Goal: Navigation & Orientation: Find specific page/section

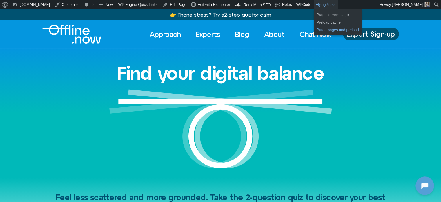
click at [314, 29] on link "Purge pages and preload" at bounding box center [338, 30] width 48 height 8
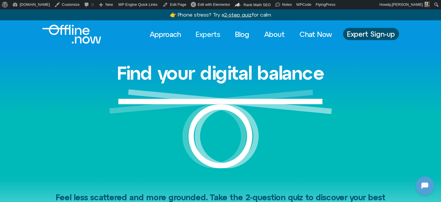
click at [204, 33] on link "Experts" at bounding box center [208, 34] width 35 height 13
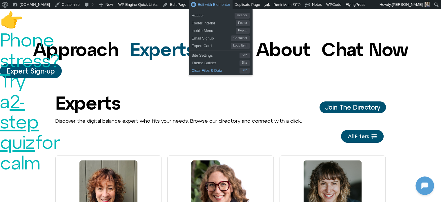
click at [192, 70] on span "Clear Files & Data" at bounding box center [216, 70] width 48 height 8
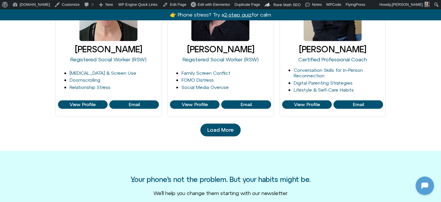
click at [221, 129] on span "Load More" at bounding box center [221, 130] width 26 height 6
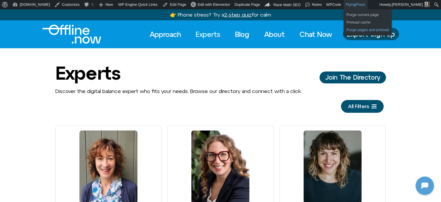
click at [344, 29] on link "Purge pages and preload" at bounding box center [368, 30] width 48 height 8
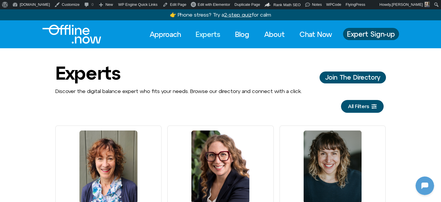
click at [80, 35] on img "Logo" at bounding box center [71, 34] width 59 height 19
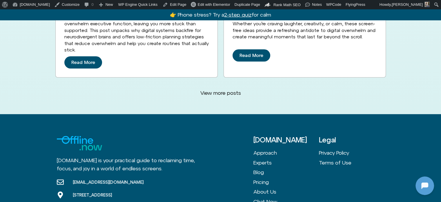
scroll to position [1645, 0]
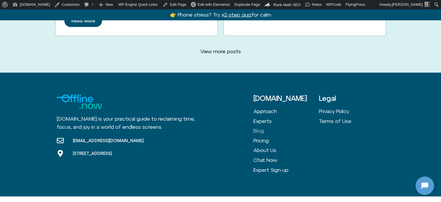
drag, startPoint x: 262, startPoint y: 105, endPoint x: 283, endPoint y: 105, distance: 20.9
click at [262, 126] on link "Blog" at bounding box center [287, 131] width 66 height 10
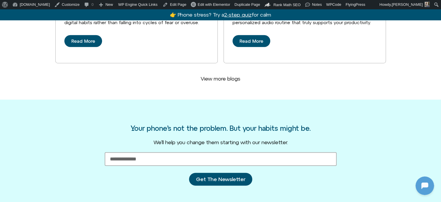
scroll to position [1451, 0]
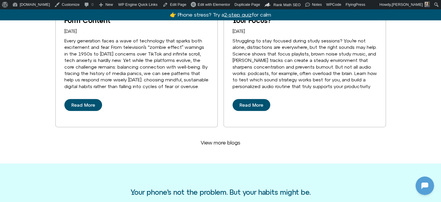
drag, startPoint x: 218, startPoint y: 101, endPoint x: 279, endPoint y: 101, distance: 60.7
click at [218, 139] on span "View more blogs" at bounding box center [221, 142] width 40 height 6
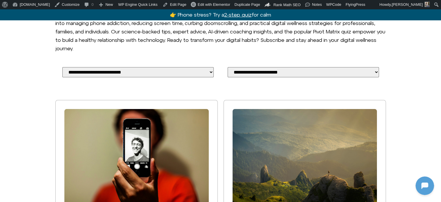
scroll to position [0, 0]
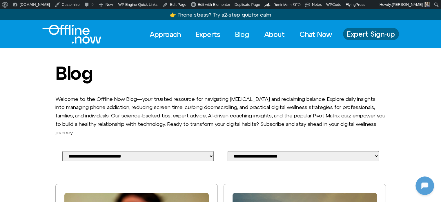
click at [363, 37] on span "Expert Sign-up" at bounding box center [371, 34] width 48 height 8
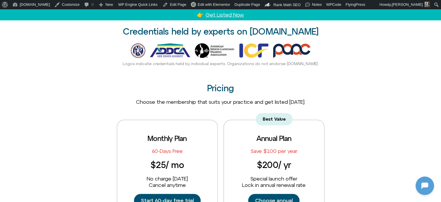
scroll to position [377, 0]
